Goal: Navigation & Orientation: Find specific page/section

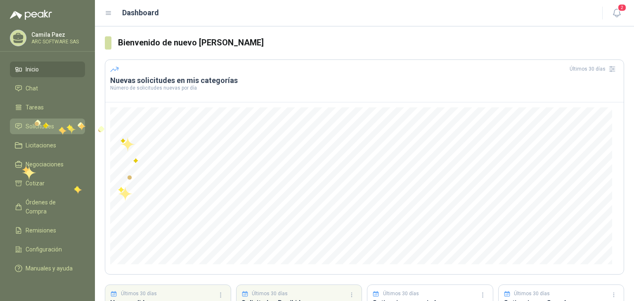
click at [35, 120] on link "Solicitudes" at bounding box center [47, 127] width 75 height 16
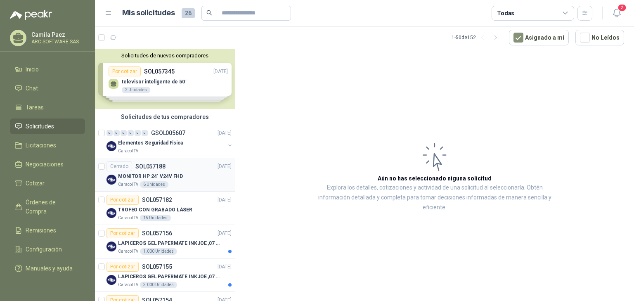
click at [180, 173] on div "MONITOR HP 24" V24V FHD" at bounding box center [175, 176] width 114 height 10
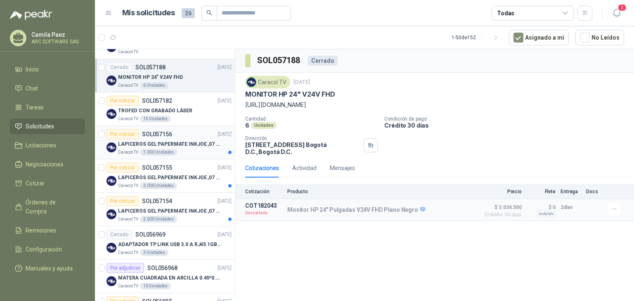
scroll to position [132, 0]
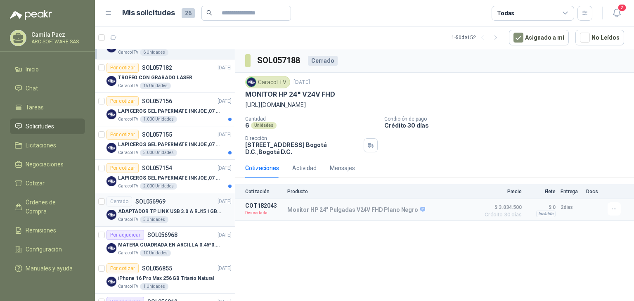
click at [172, 213] on p "ADAPTADOR TP LINK USB 3.0 A RJ45 1GB WINDOWS" at bounding box center [169, 212] width 103 height 8
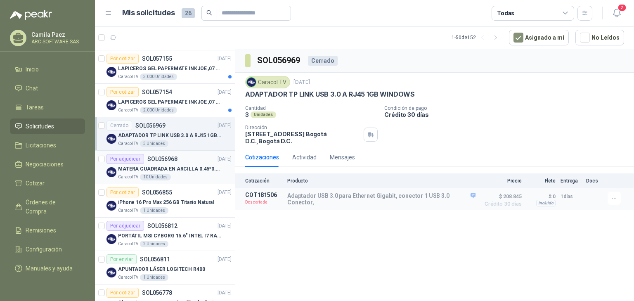
scroll to position [231, 0]
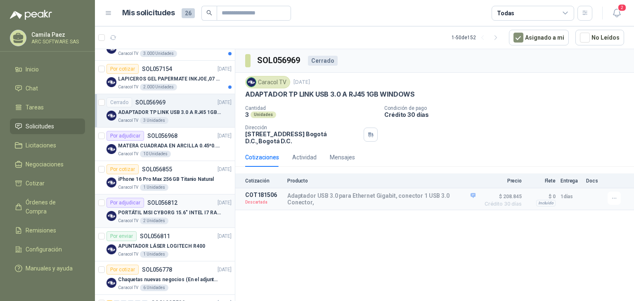
click at [160, 212] on p "PORTÁTIL MSI CYBORG 15.6" INTEL I7 RAM 32GB - 1 TB / Nvidia GeForce RTX 4050" at bounding box center [169, 213] width 103 height 8
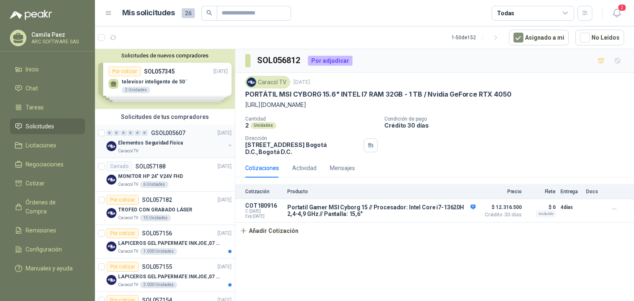
click at [175, 144] on p "Elementos Seguridad Fisica" at bounding box center [150, 143] width 65 height 8
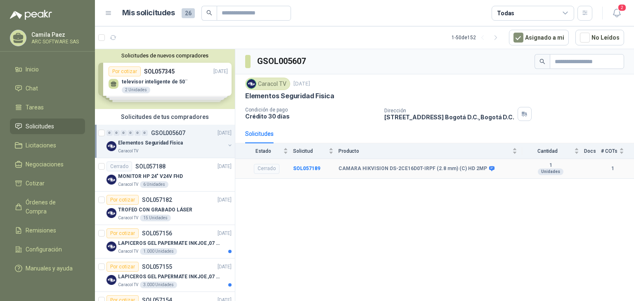
click at [269, 166] on div "Cerrado" at bounding box center [267, 169] width 26 height 10
click at [344, 178] on td "CAMARA HIKVISION DS-2CE16D0T-IRPF (2.8 mm) (C) HD 2MP" at bounding box center [431, 169] width 184 height 20
click at [351, 172] on td "CAMARA HIKVISION DS-2CE16D0T-IRPF (2.8 mm) (C) HD 2MP" at bounding box center [431, 169] width 184 height 20
click at [342, 167] on b "CAMARA HIKVISION DS-2CE16D0T-IRPF (2.8 mm) (C) HD 2MP" at bounding box center [413, 169] width 149 height 7
click at [268, 162] on td "Cerrado" at bounding box center [264, 169] width 58 height 20
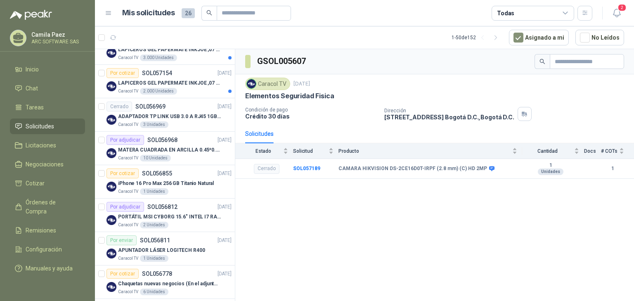
scroll to position [231, 0]
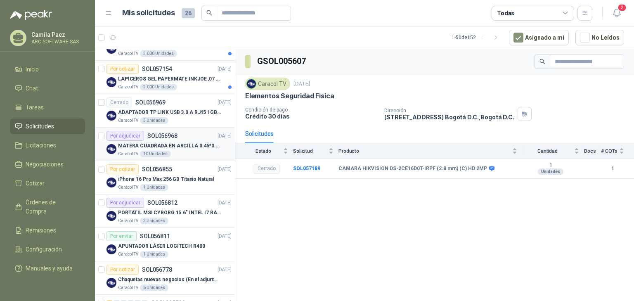
click at [178, 147] on p "MATERA CUADRADA EN ARCILLA 0.45*0.45*0.40" at bounding box center [169, 146] width 103 height 8
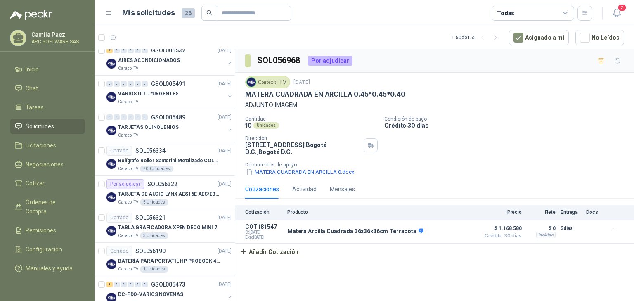
scroll to position [496, 0]
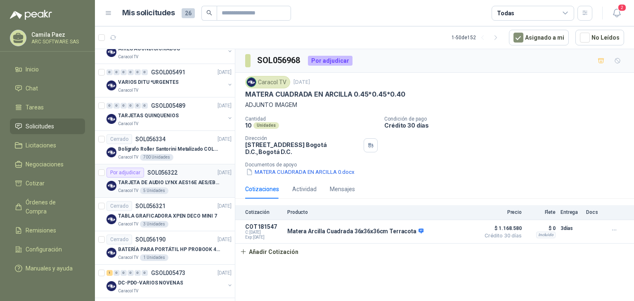
click at [180, 183] on p "TARJETA DE AUDIO LYNX AES16E AES/EBU PCI" at bounding box center [169, 183] width 103 height 8
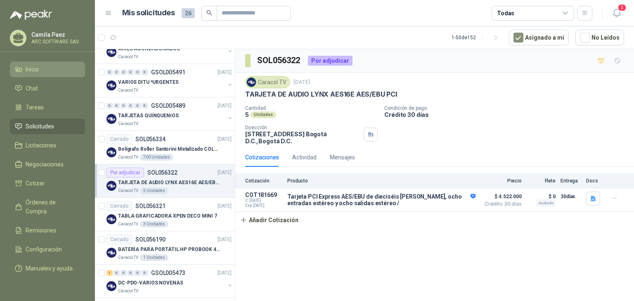
click at [43, 72] on li "Inicio" at bounding box center [47, 69] width 65 height 9
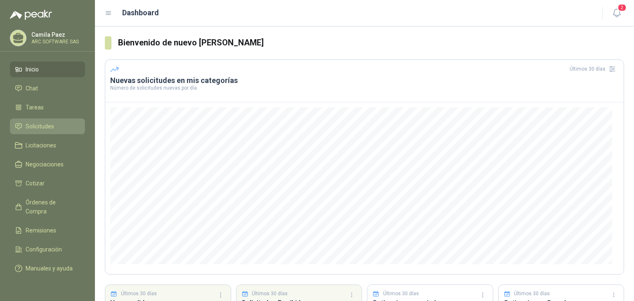
click at [50, 122] on span "Solicitudes" at bounding box center [40, 126] width 28 height 9
